Goal: Navigation & Orientation: Find specific page/section

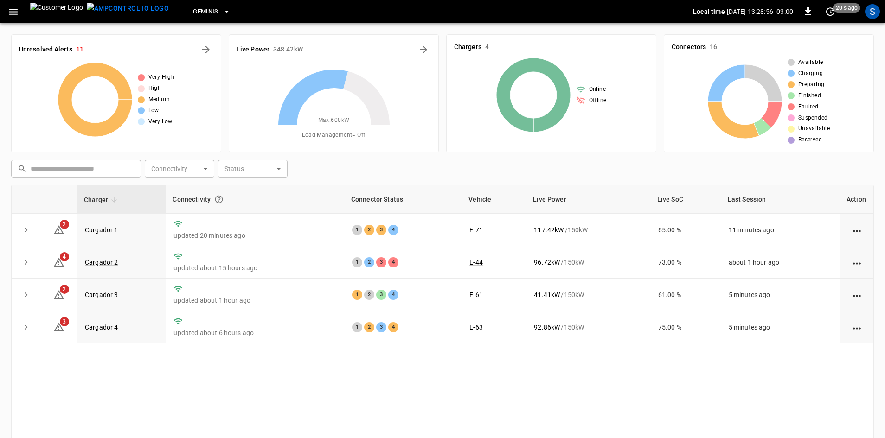
click at [5, 16] on button "button" at bounding box center [13, 11] width 19 height 17
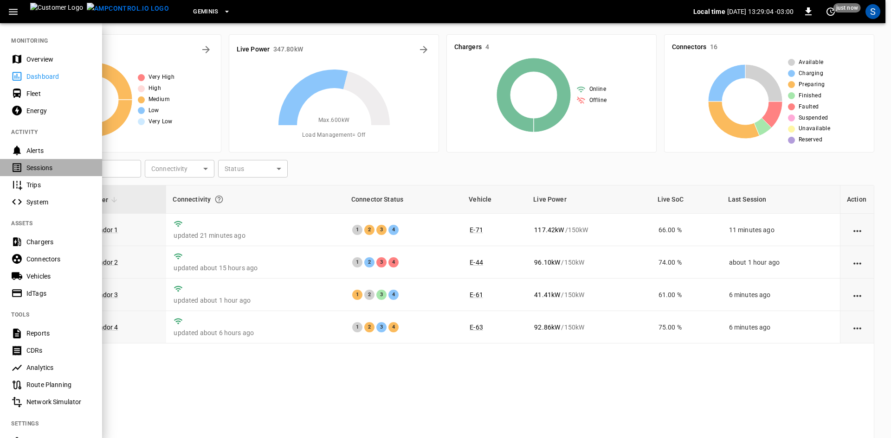
click at [76, 163] on div "Sessions" at bounding box center [58, 167] width 64 height 9
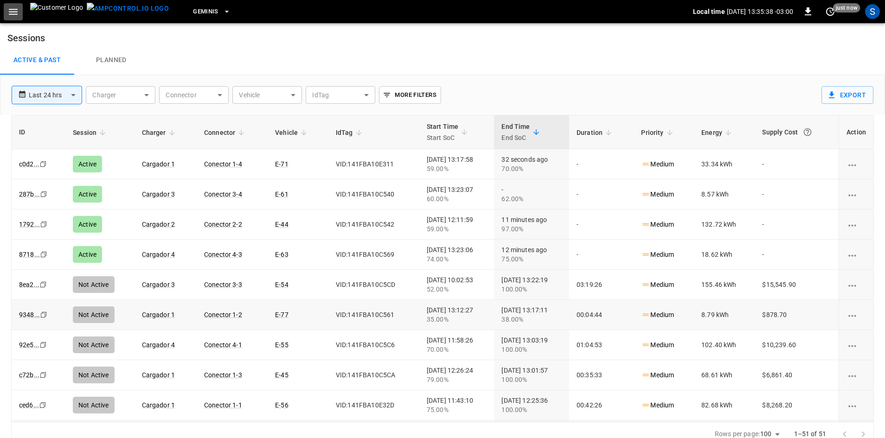
click at [15, 12] on icon "button" at bounding box center [13, 12] width 9 height 6
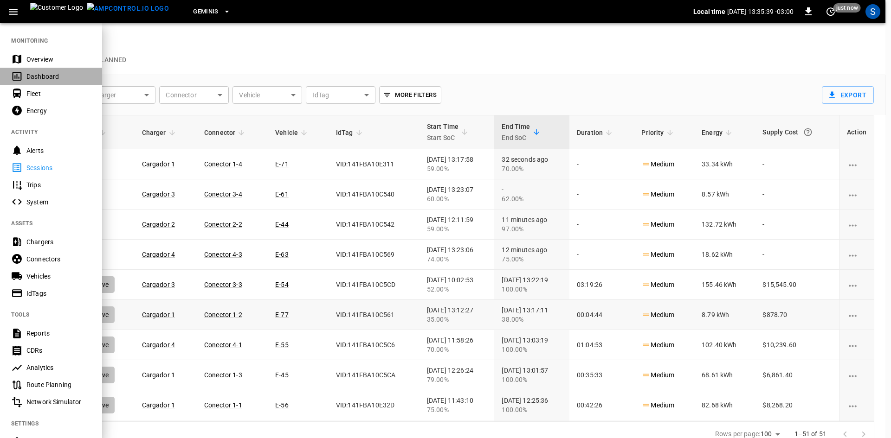
click at [50, 77] on div "Dashboard" at bounding box center [58, 76] width 64 height 9
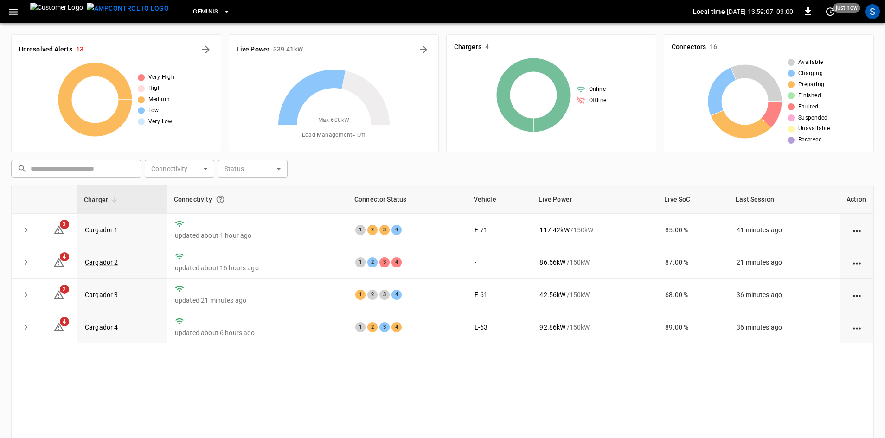
click at [4, 3] on button "button" at bounding box center [13, 11] width 19 height 17
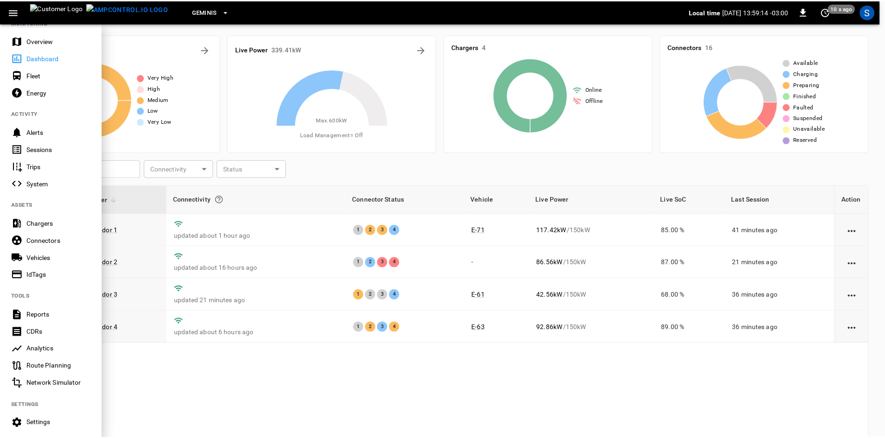
scroll to position [37, 0]
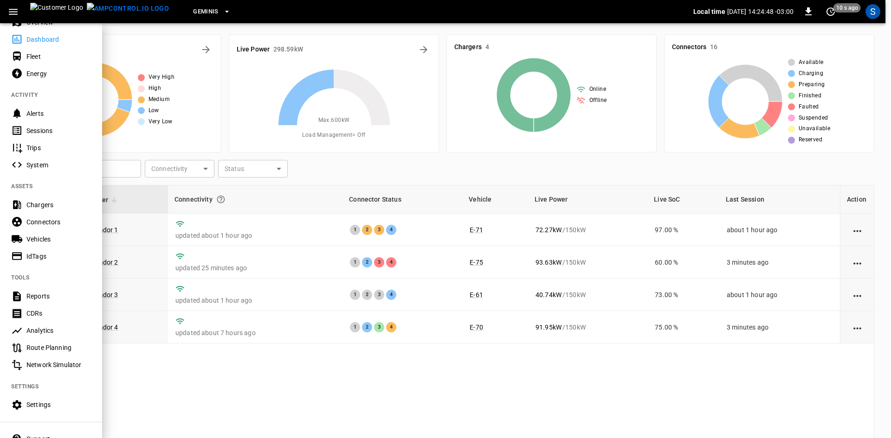
click at [317, 179] on div at bounding box center [445, 219] width 891 height 438
